Goal: Information Seeking & Learning: Learn about a topic

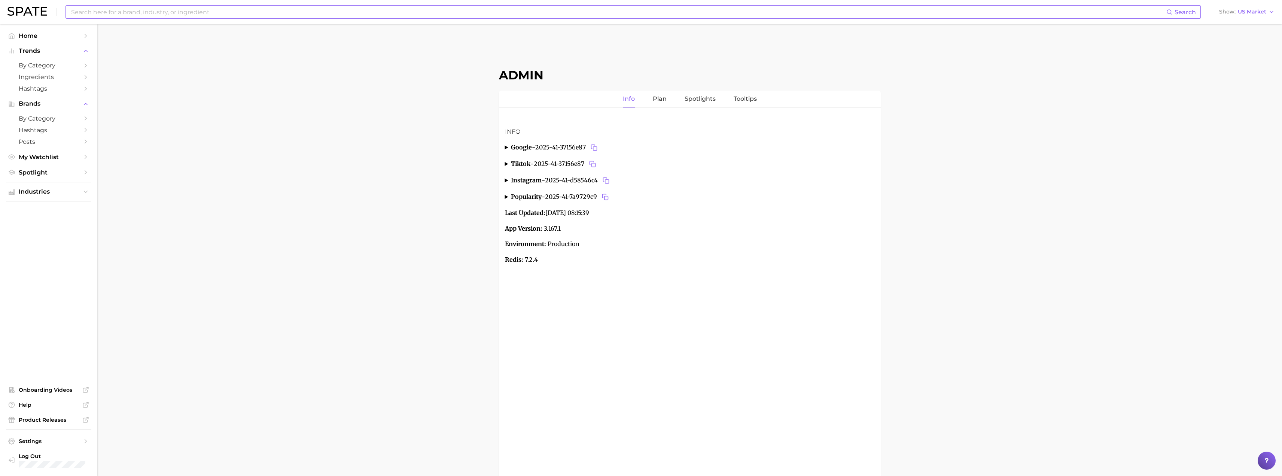
click at [440, 12] on input at bounding box center [618, 12] width 1096 height 13
click at [127, 6] on input "bellissima" at bounding box center [618, 12] width 1096 height 13
paste input "artificial nail toes"
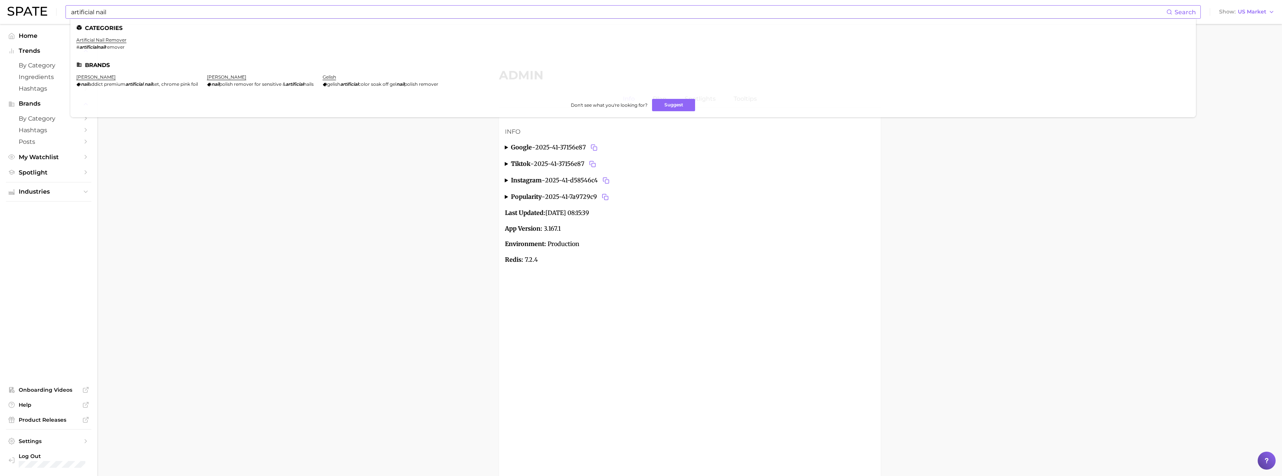
click at [199, 9] on input "artificial nail" at bounding box center [618, 12] width 1096 height 13
paste input "imbalanced skin"
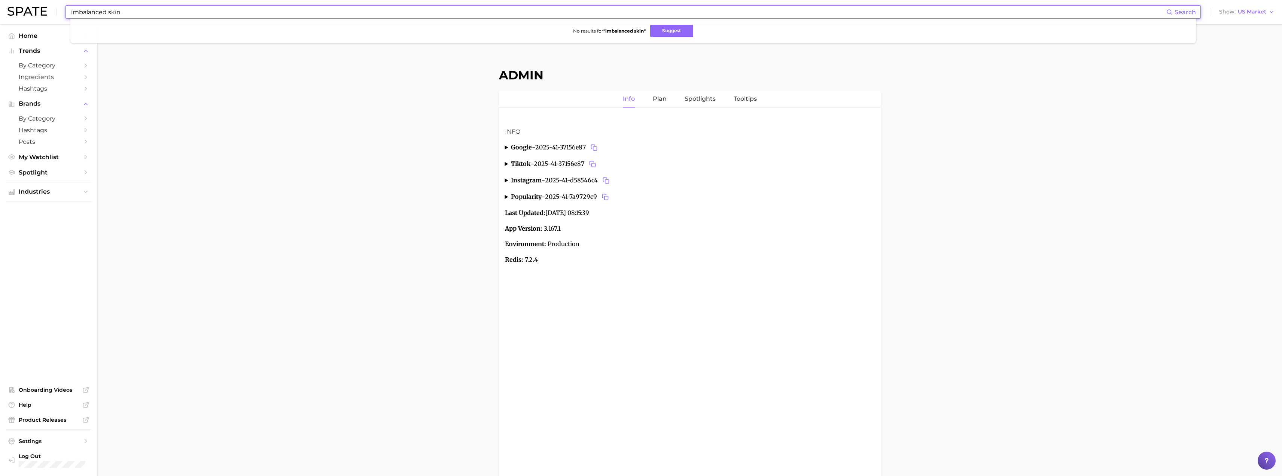
type input "imbalanced skin"
